Goal: Transaction & Acquisition: Purchase product/service

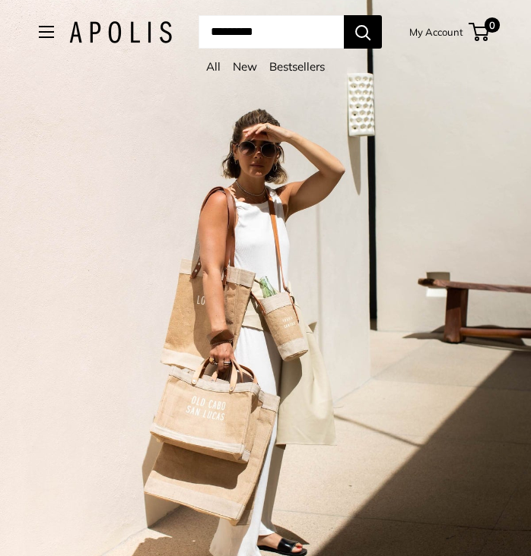
click at [46, 36] on div "Market Bags Group Gifting Coming Soon Need help? Text Us: 20919 [EMAIL_ADDRESS]…" at bounding box center [265, 31] width 453 height 33
click at [43, 34] on span "Open menu" at bounding box center [46, 32] width 15 height 12
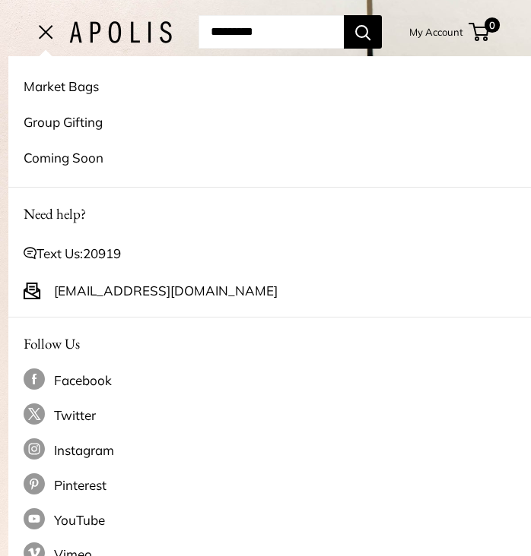
click at [78, 124] on link "Group Gifting" at bounding box center [274, 122] width 500 height 36
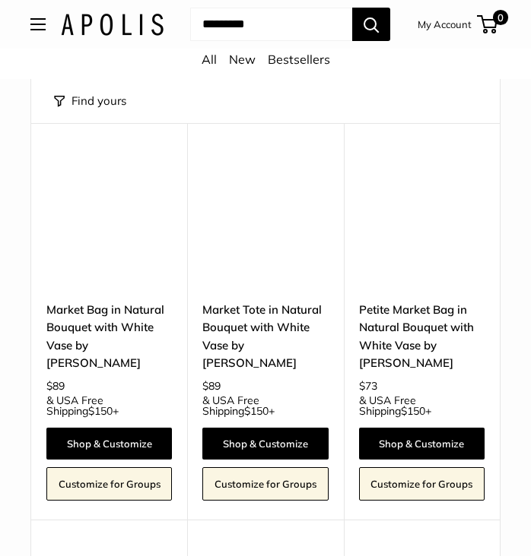
scroll to position [5349, 0]
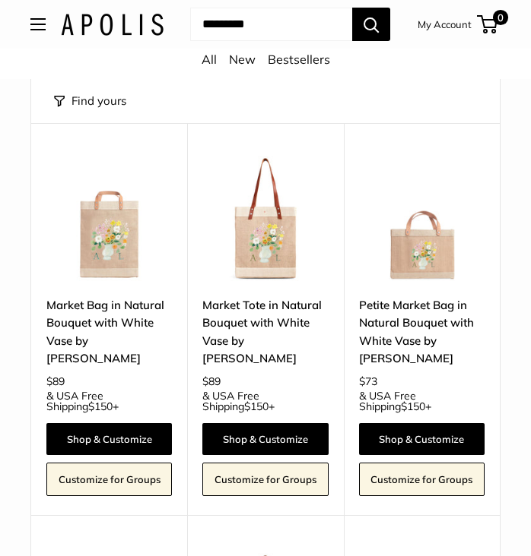
click at [249, 32] on input "Search..." at bounding box center [271, 24] width 162 height 33
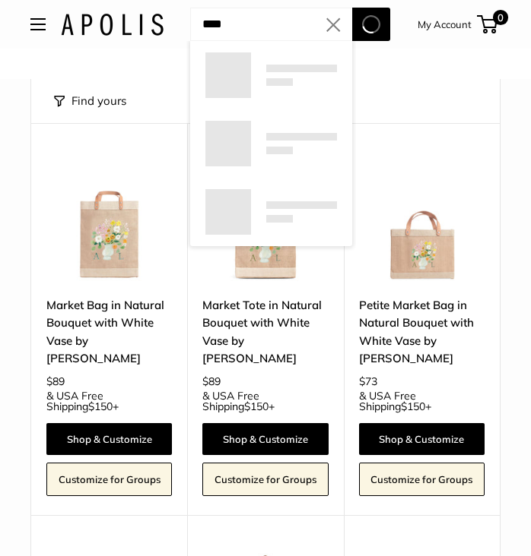
type input "****"
click at [352, 8] on button "Search" at bounding box center [371, 24] width 38 height 33
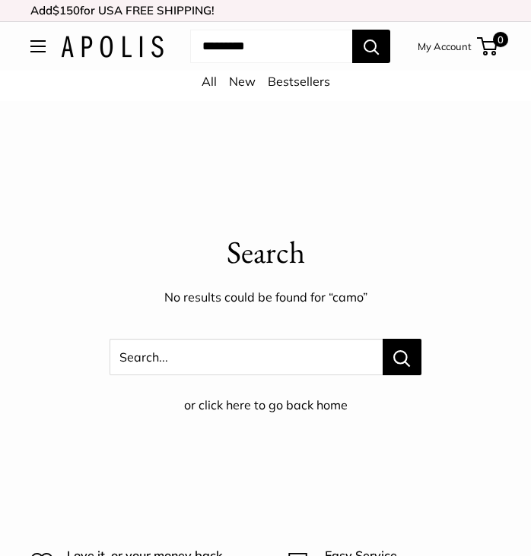
click at [287, 46] on input "Search..." at bounding box center [271, 46] width 162 height 33
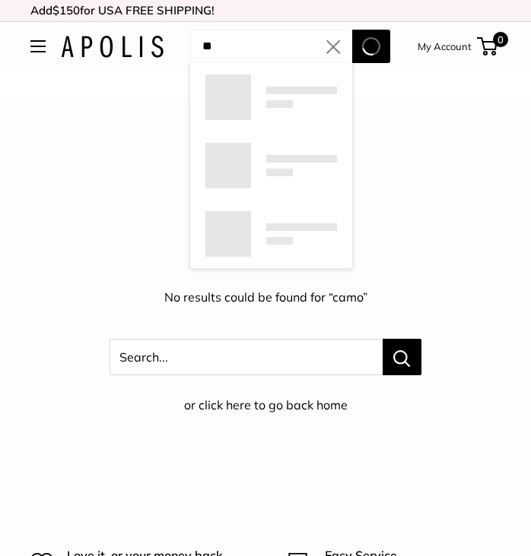
type input "*"
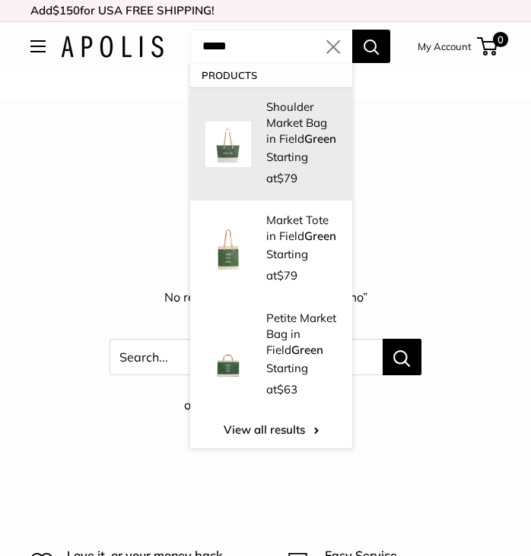
type input "*****"
click at [255, 154] on link "Shoulder Market Bag in Field Green Starting at $79" at bounding box center [271, 143] width 162 height 113
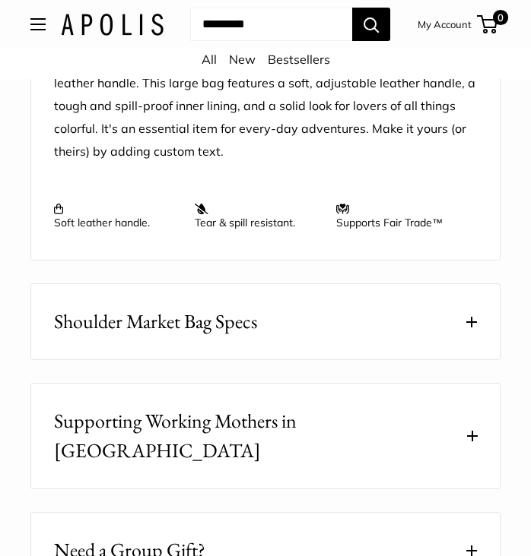
scroll to position [1607, 0]
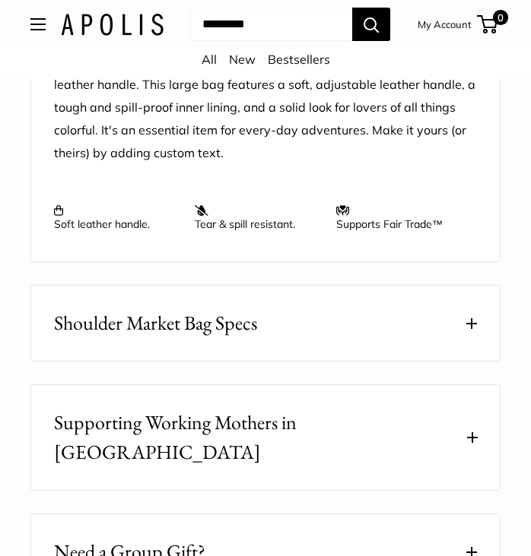
click at [287, 315] on button "Shoulder Market Bag Specs" at bounding box center [265, 323] width 468 height 75
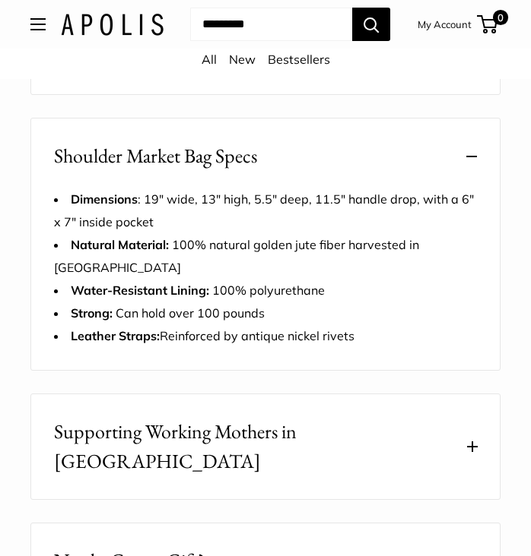
scroll to position [1818, 0]
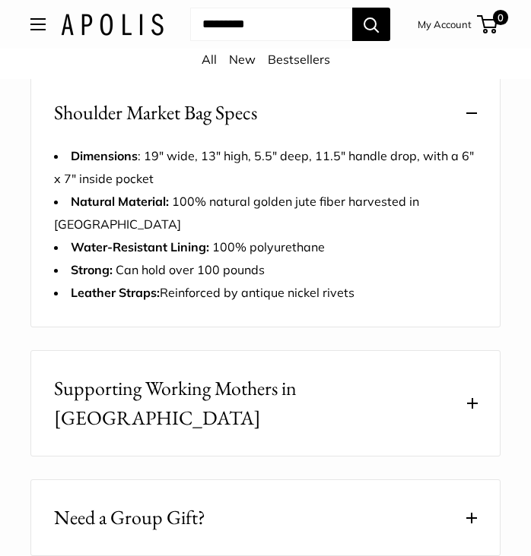
click at [467, 398] on span at bounding box center [472, 403] width 10 height 11
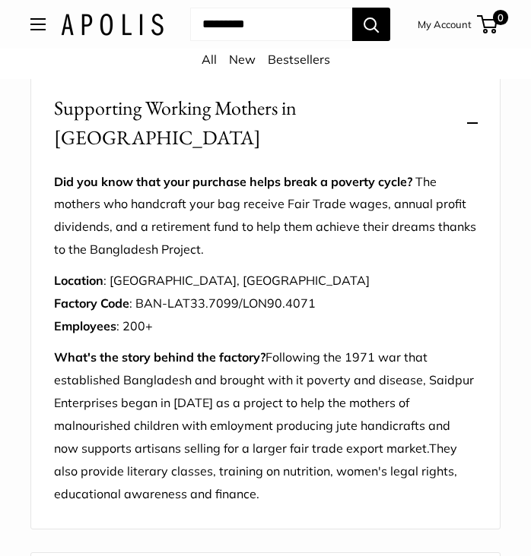
scroll to position [2097, 0]
